Goal: Information Seeking & Learning: Learn about a topic

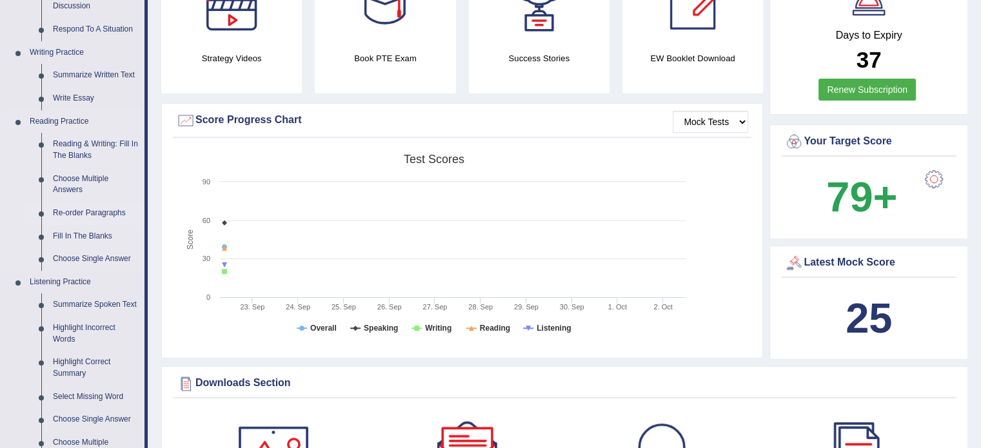
click at [85, 218] on link "Re-order Paragraphs" at bounding box center [95, 213] width 97 height 23
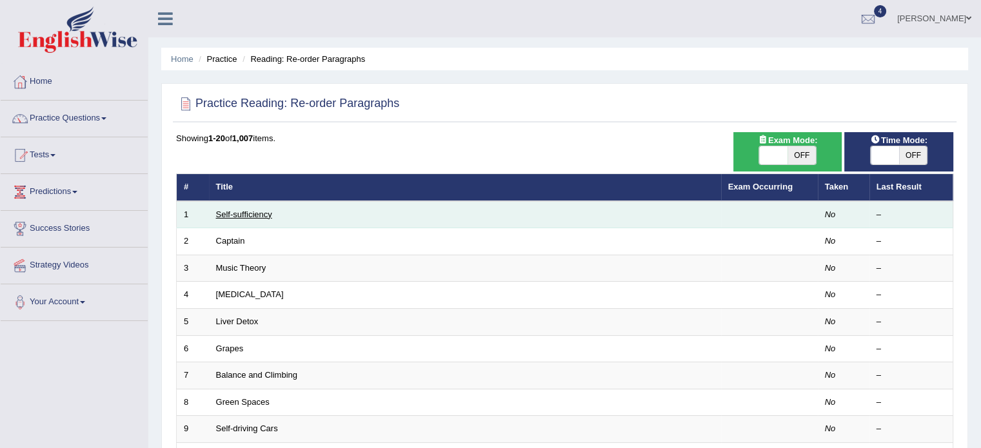
click at [241, 217] on link "Self-sufficiency" at bounding box center [244, 215] width 56 height 10
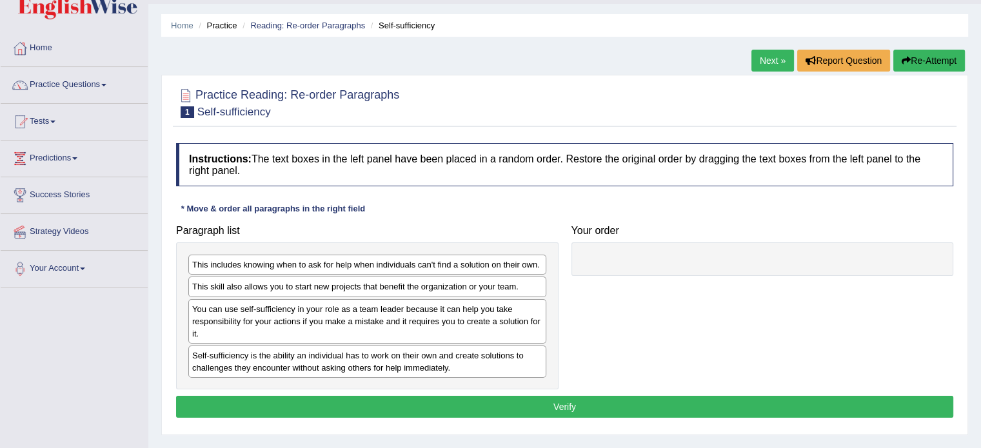
scroll to position [45, 0]
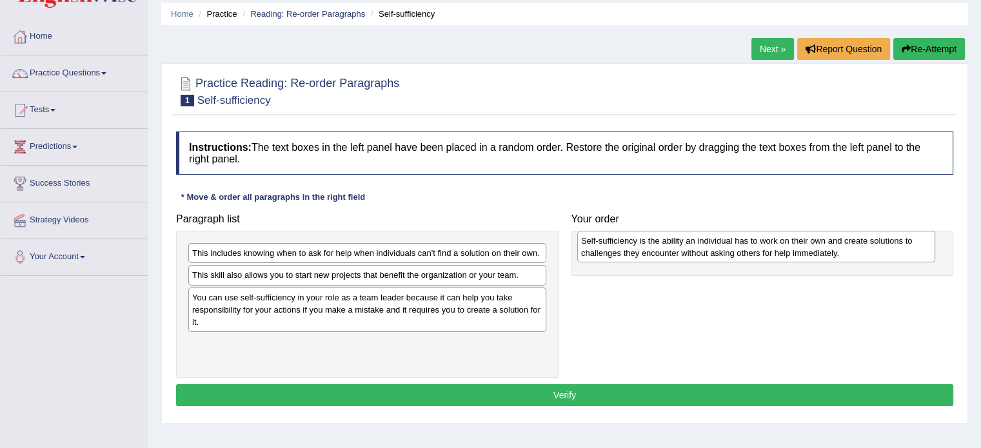
drag, startPoint x: 306, startPoint y: 351, endPoint x: 705, endPoint y: 245, distance: 412.8
click at [705, 245] on div "Self-sufficiency is the ability an individual has to work on their own and crea…" at bounding box center [756, 247] width 358 height 32
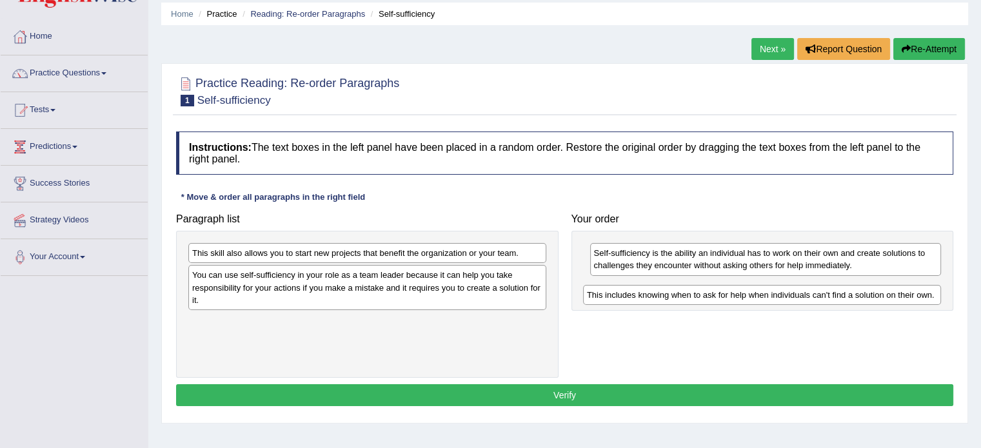
drag, startPoint x: 264, startPoint y: 252, endPoint x: 660, endPoint y: 295, distance: 398.2
click at [660, 295] on div "This includes knowing when to ask for help when individuals can't find a soluti…" at bounding box center [762, 295] width 358 height 20
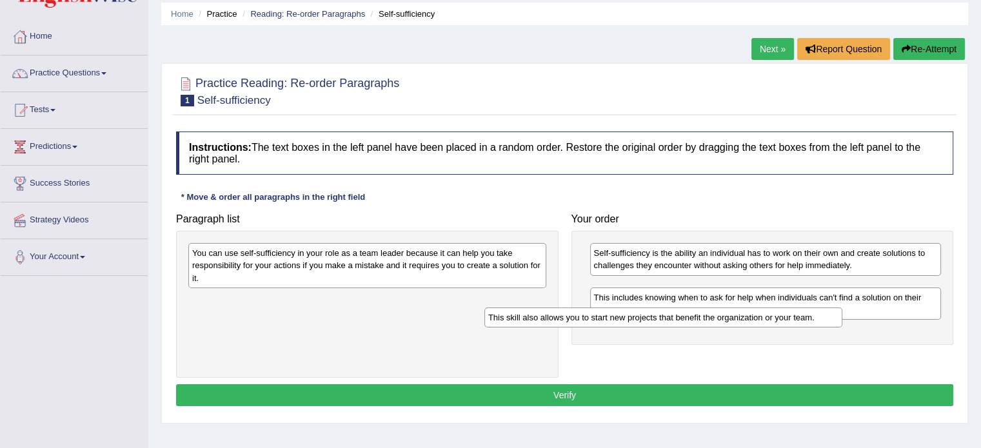
drag, startPoint x: 275, startPoint y: 250, endPoint x: 571, endPoint y: 316, distance: 303.1
click at [571, 316] on div "This skill also allows you to start new projects that benefit the organization …" at bounding box center [663, 318] width 358 height 20
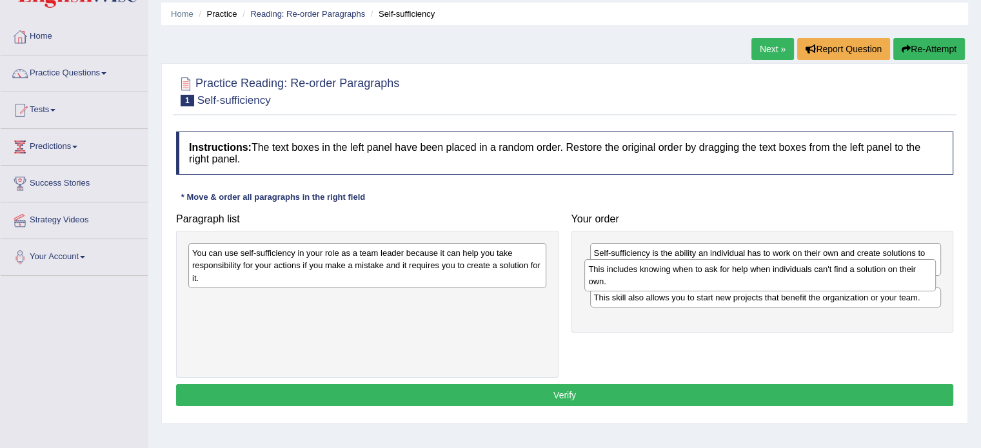
drag, startPoint x: 620, startPoint y: 311, endPoint x: 614, endPoint y: 271, distance: 40.9
click at [614, 271] on div "This includes knowing when to ask for help when individuals can't find a soluti…" at bounding box center [759, 275] width 351 height 32
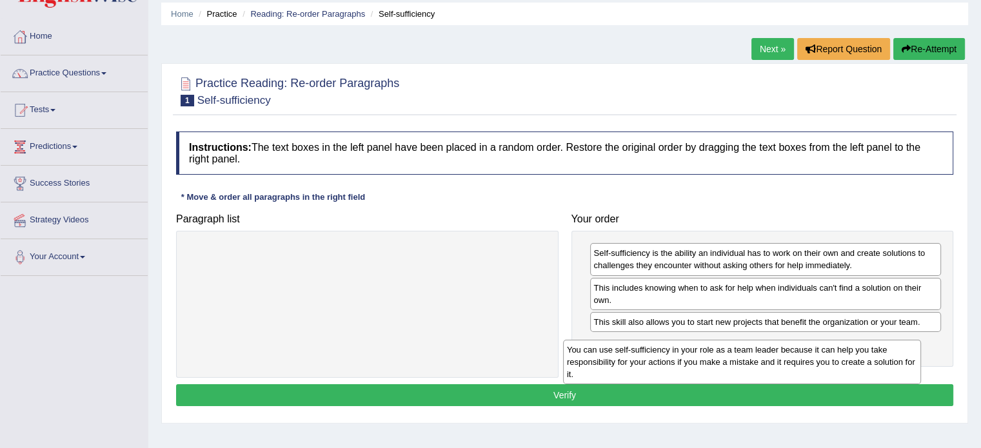
drag, startPoint x: 450, startPoint y: 257, endPoint x: 828, endPoint y: 355, distance: 390.7
click at [828, 355] on div "You can use self-sufficiency in your role as a team leader because it can help …" at bounding box center [742, 362] width 358 height 44
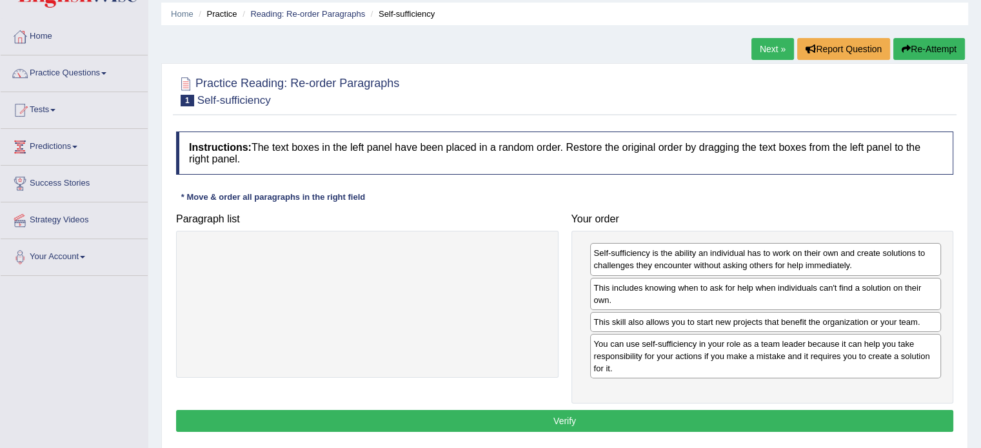
click at [634, 413] on button "Verify" at bounding box center [564, 421] width 777 height 22
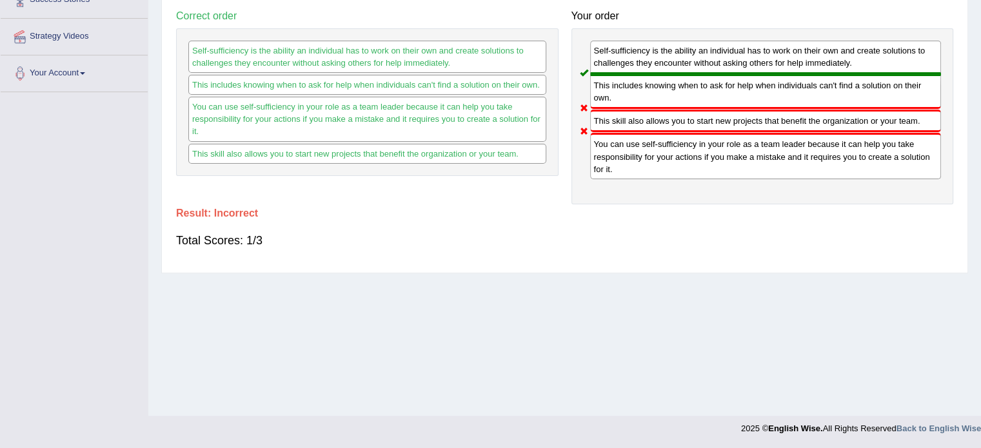
scroll to position [0, 0]
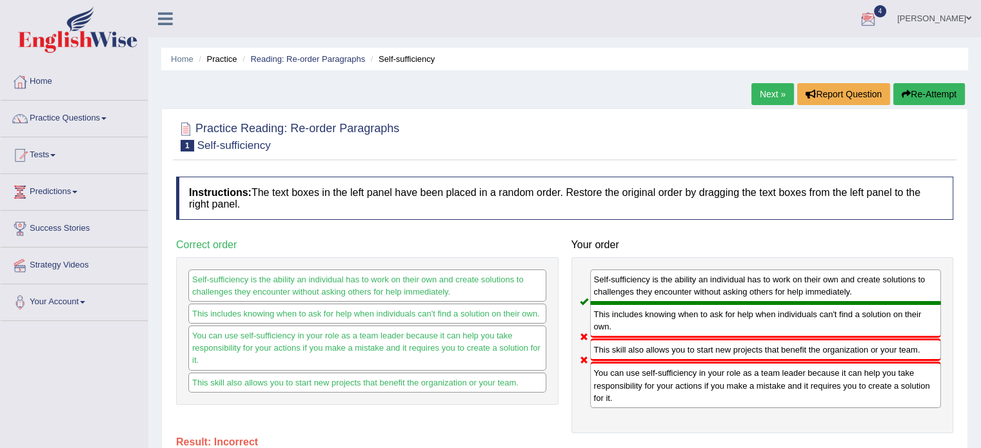
click at [861, 16] on div at bounding box center [867, 19] width 19 height 19
